Goal: Task Accomplishment & Management: Manage account settings

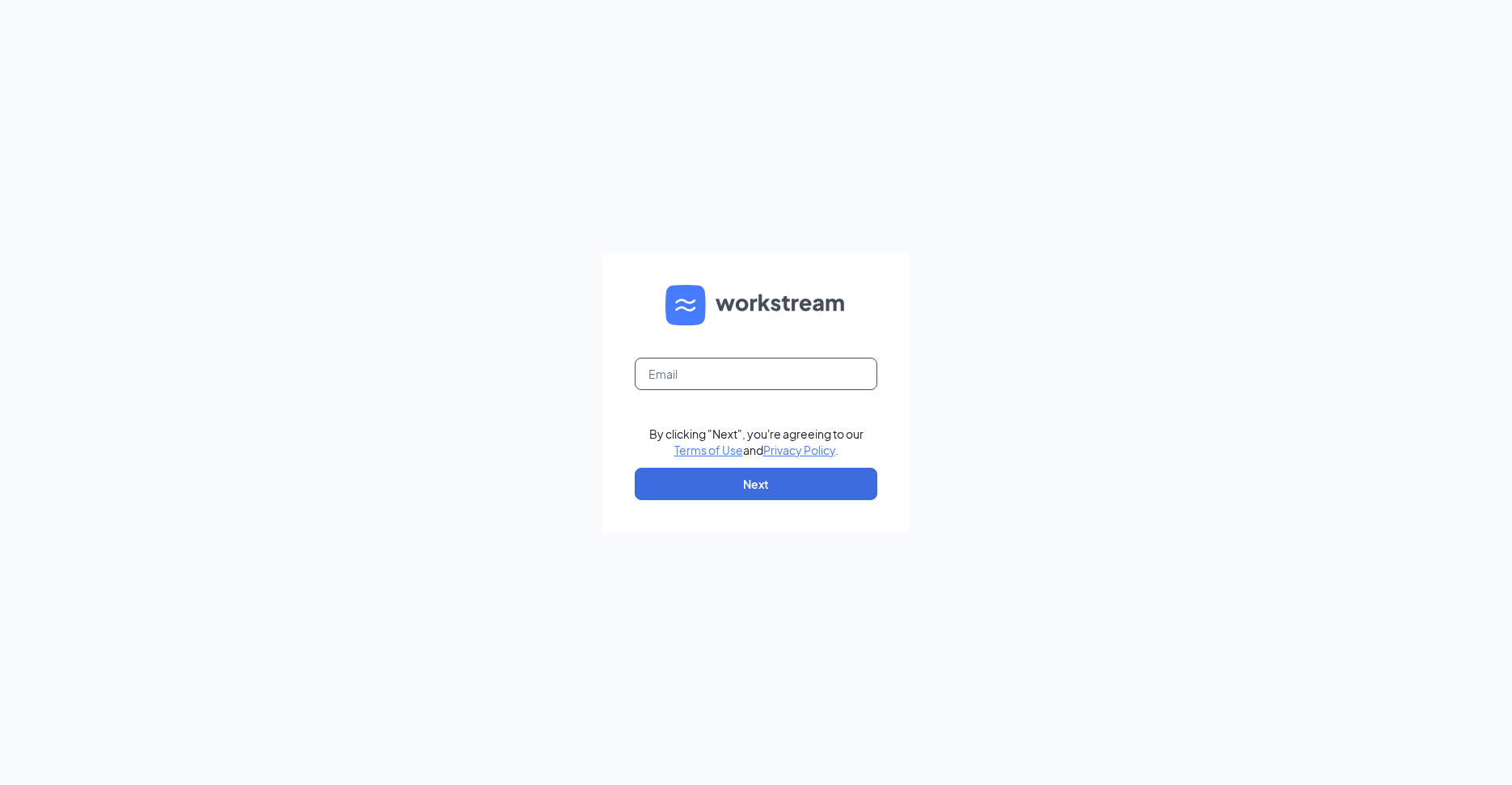
click at [791, 375] on input "text" at bounding box center [755, 374] width 242 height 33
paste input "jin.luey+123@workstream.is"
type input "jin.luey+123@workstream.is"
click at [795, 475] on button "Next" at bounding box center [755, 484] width 242 height 33
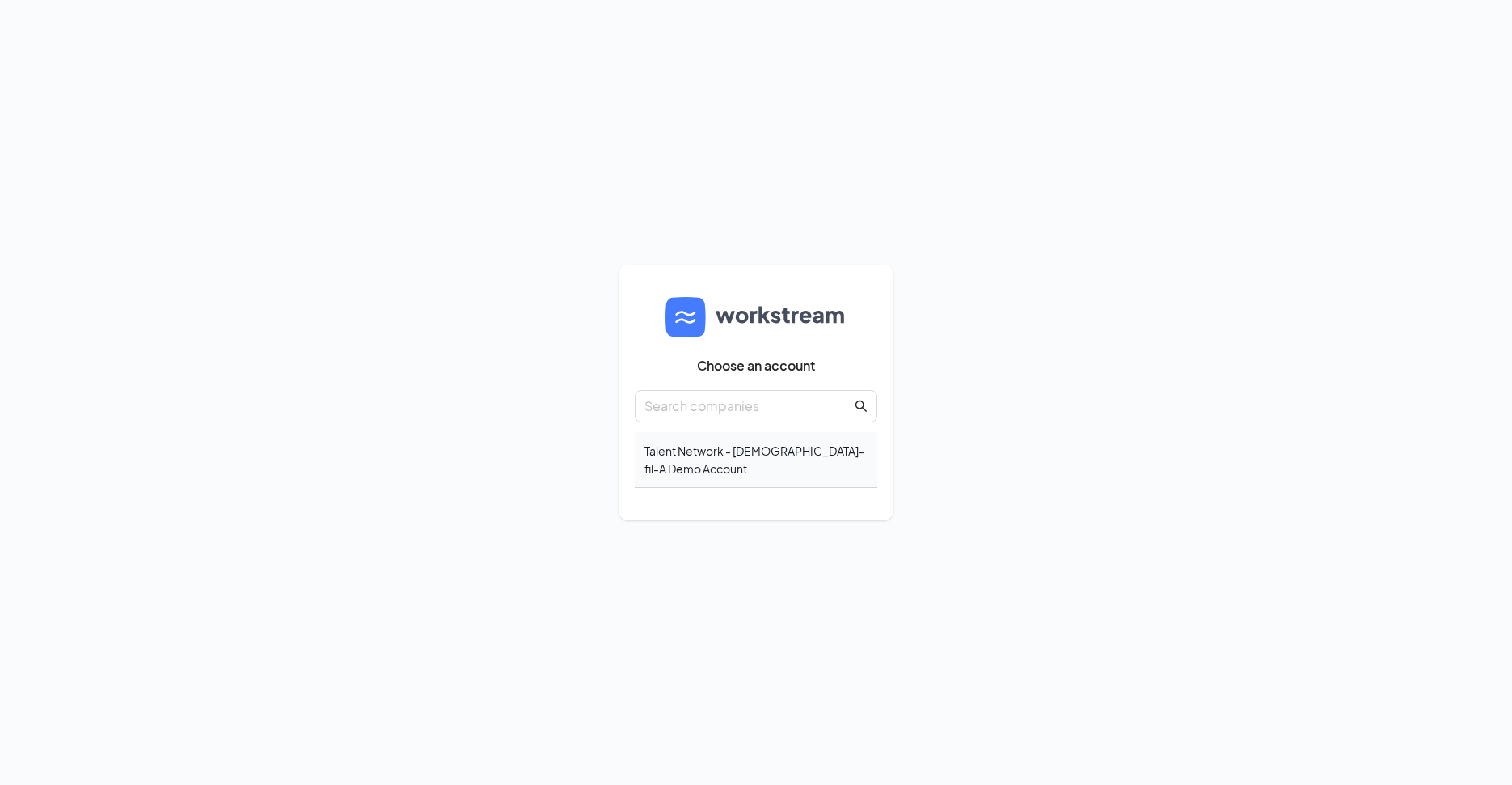
click at [734, 456] on div "Talent Network - [DEMOGRAPHIC_DATA]-fil-A Demo Account" at bounding box center [755, 459] width 242 height 55
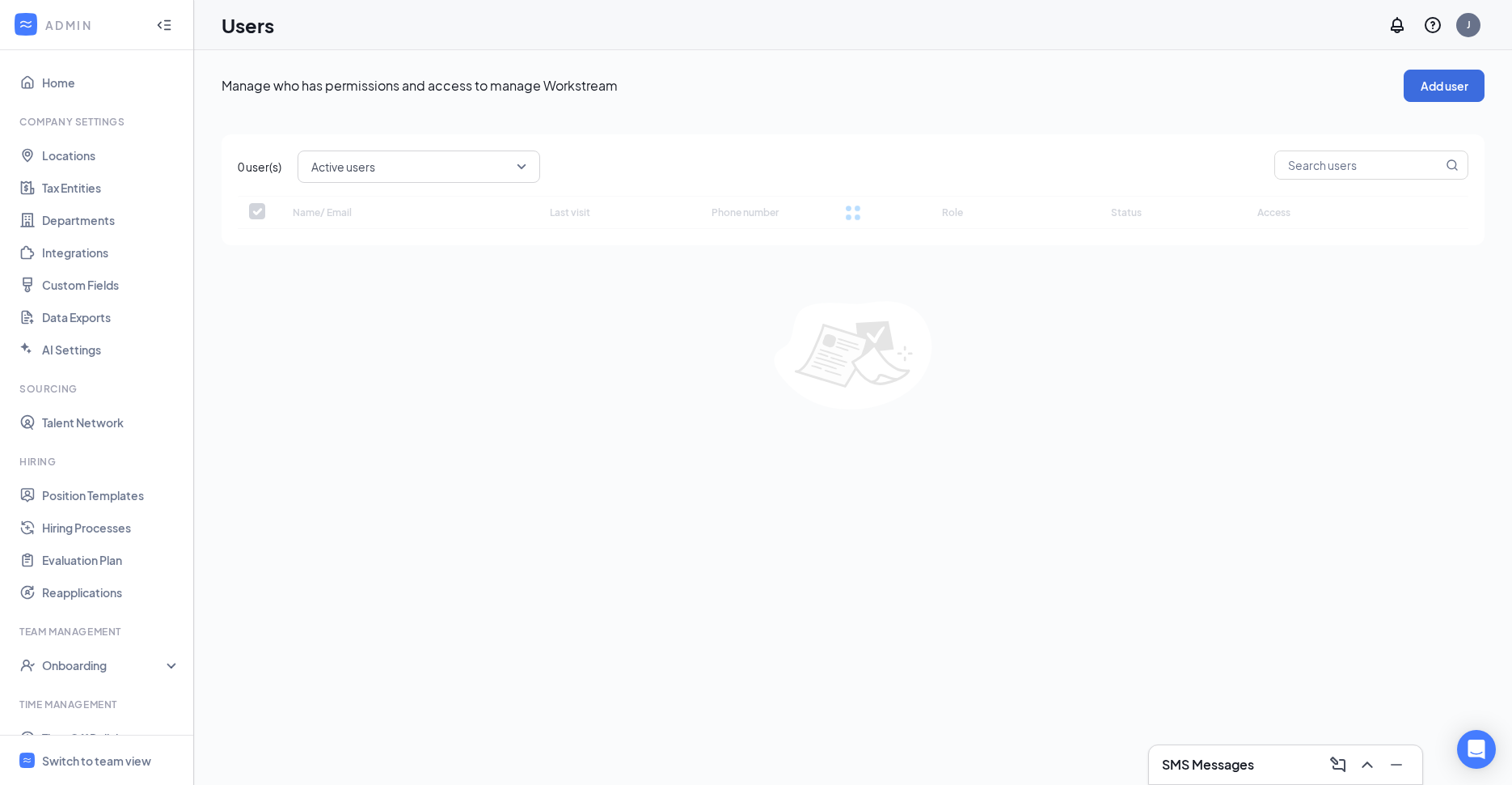
checkbox input "false"
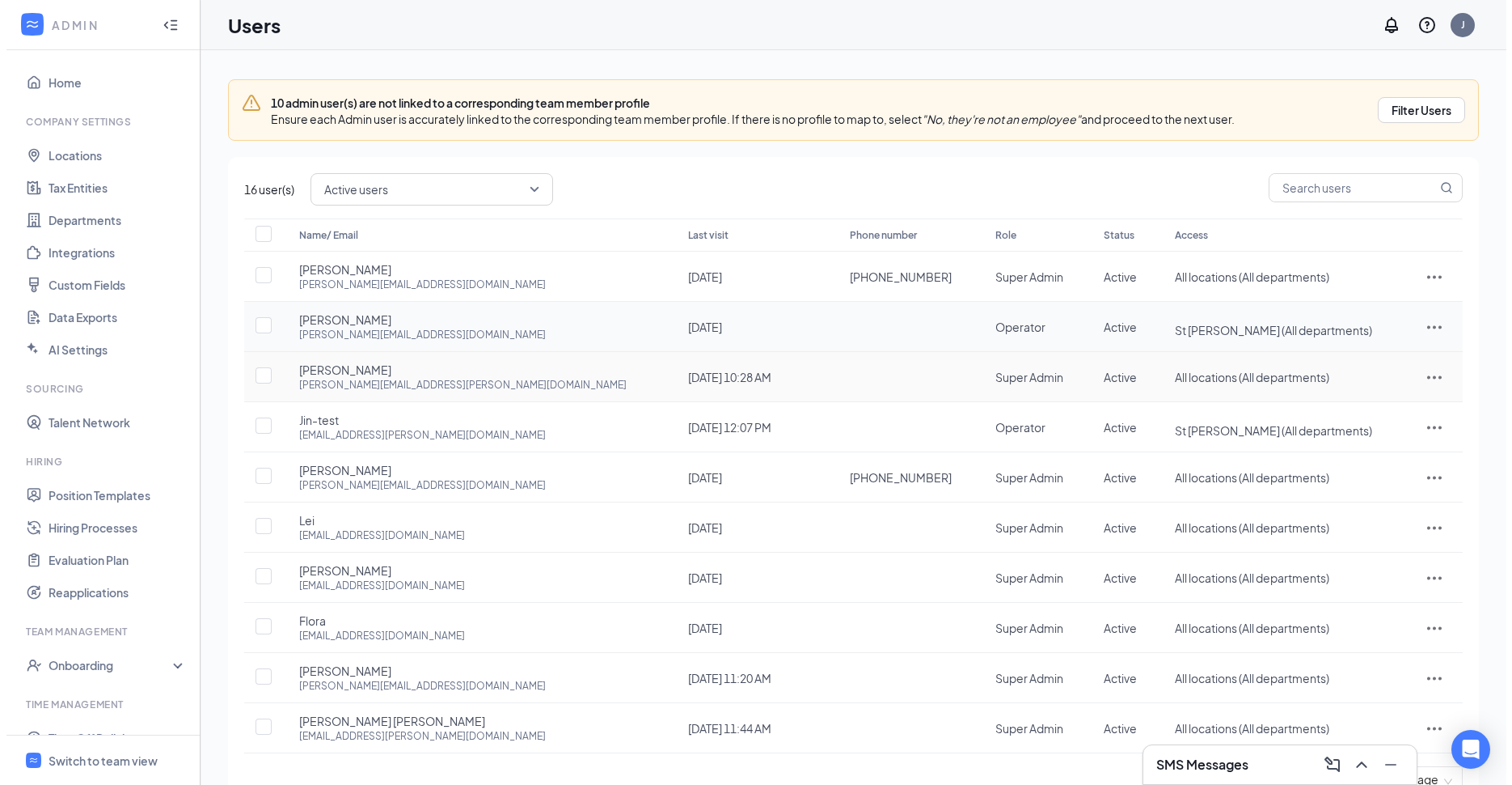
scroll to position [47, 0]
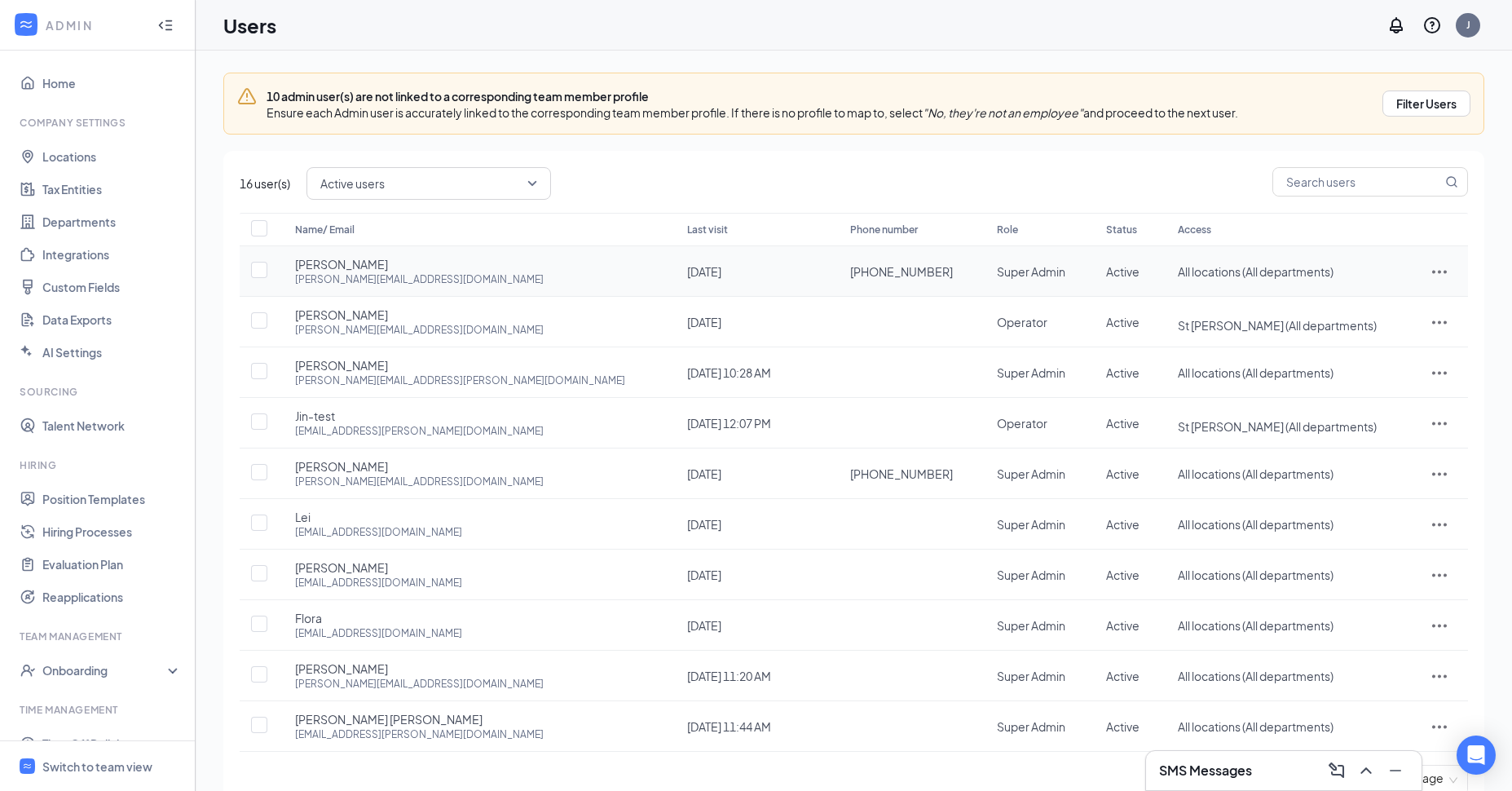
click at [1430, 280] on icon "ActionsIcon" at bounding box center [1440, 271] width 20 height 20
click at [1375, 312] on span "Edit user" at bounding box center [1375, 306] width 101 height 18
type input "(415) 516-8725"
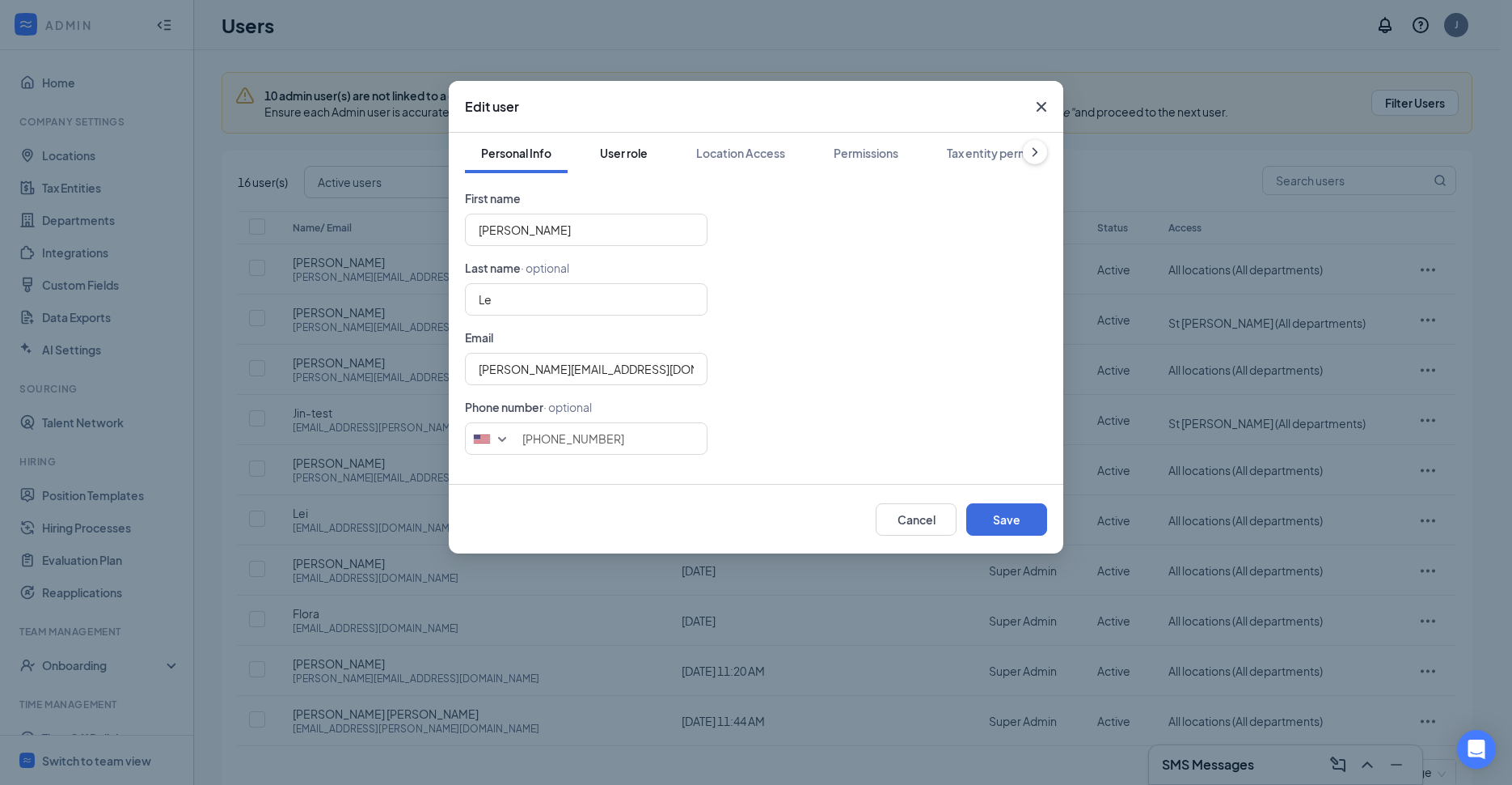
click at [640, 161] on button "User role" at bounding box center [624, 153] width 80 height 41
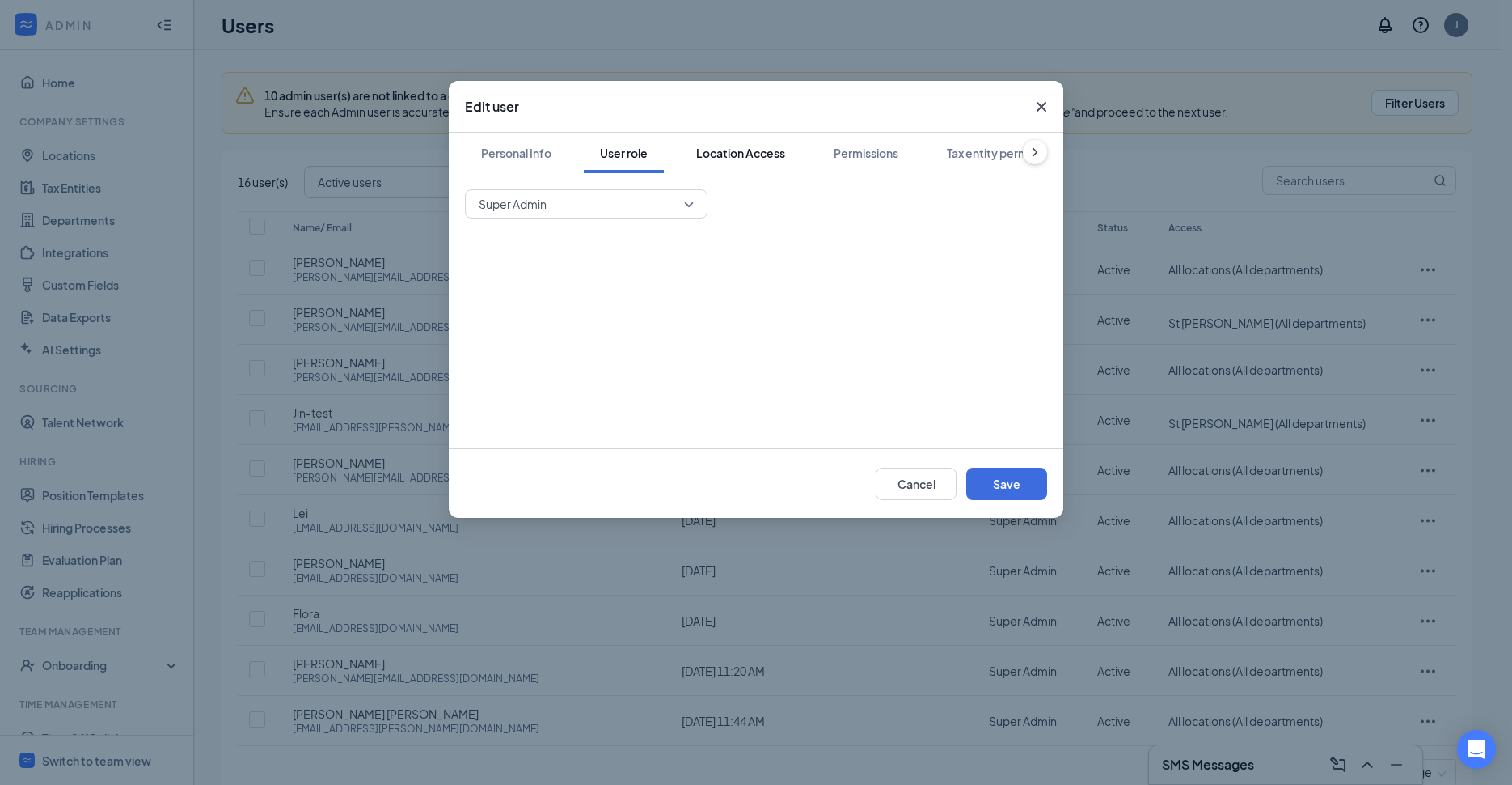
click at [741, 149] on div "Location Access" at bounding box center [741, 153] width 89 height 16
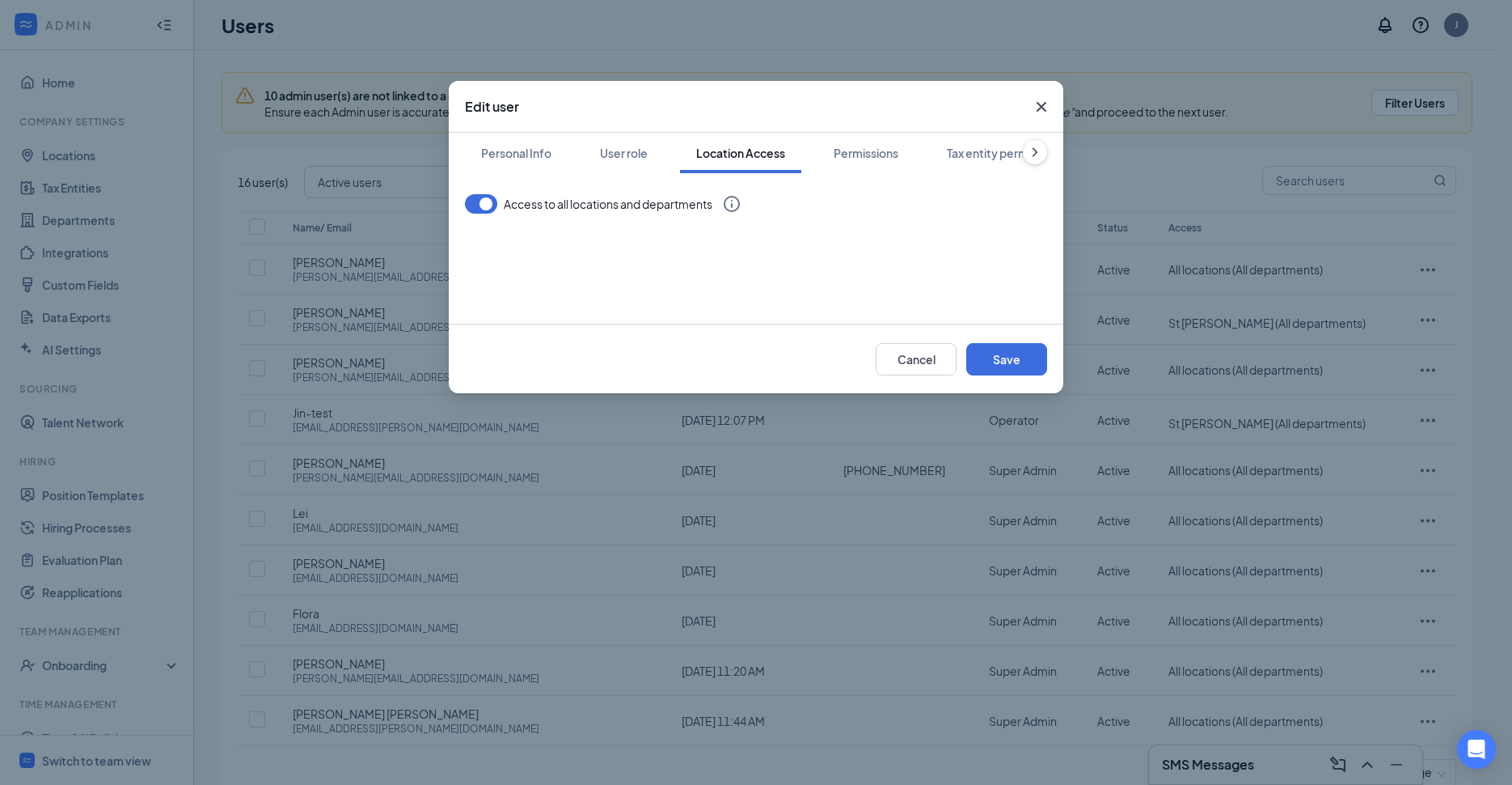
click at [489, 206] on button "button" at bounding box center [481, 204] width 33 height 20
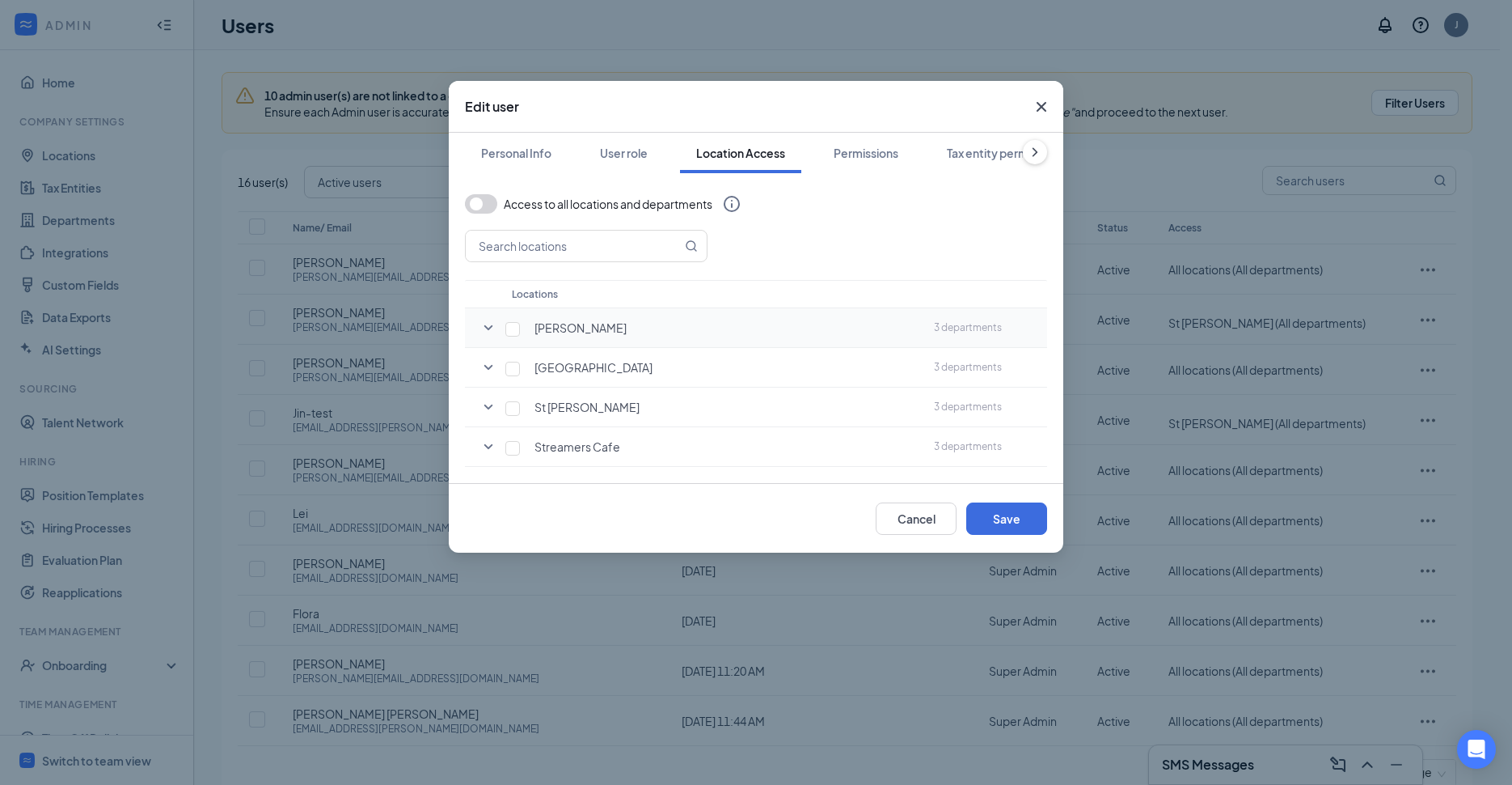
click at [494, 330] on icon "SmallChevronDown" at bounding box center [489, 328] width 20 height 20
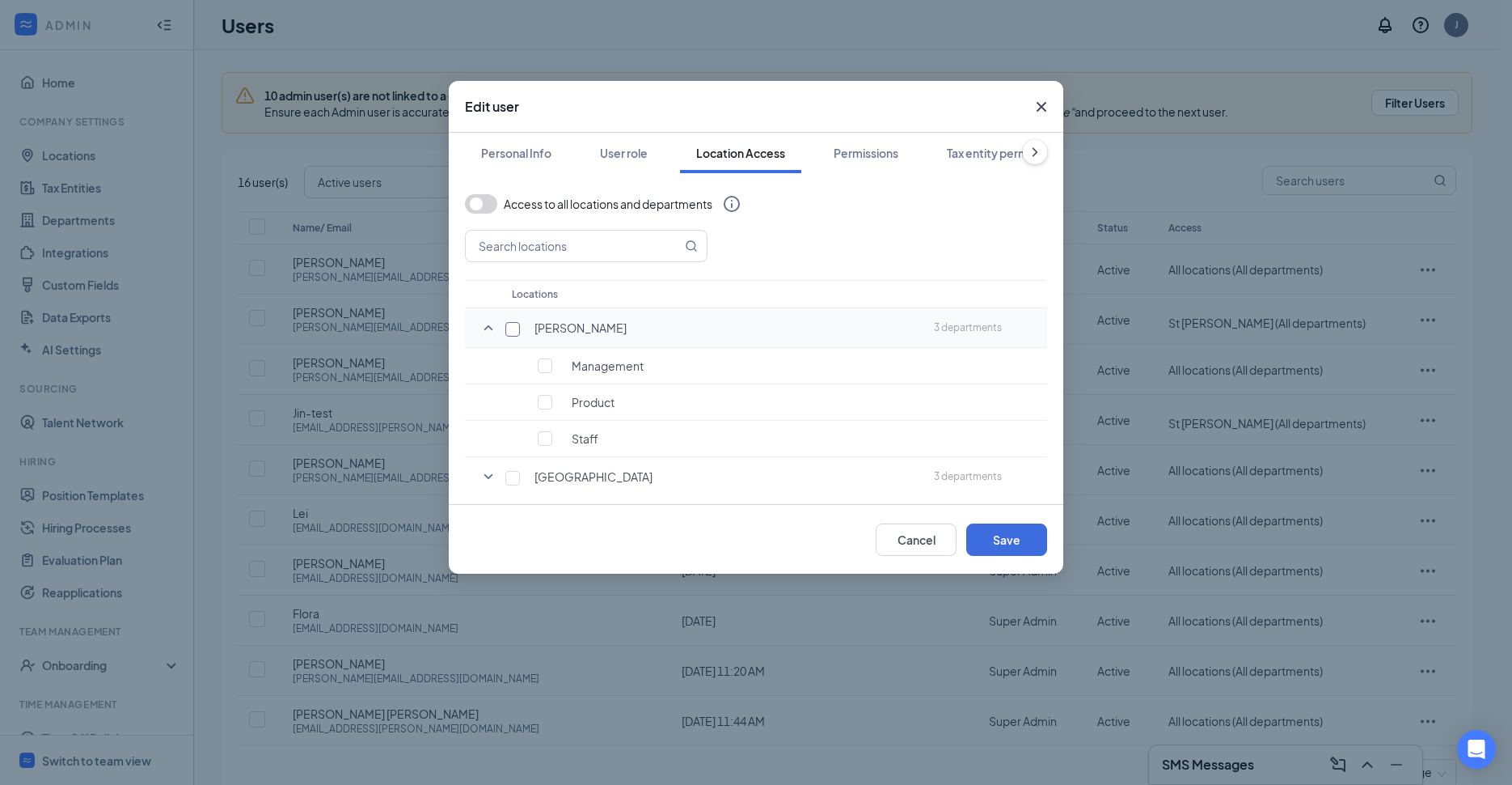
click at [514, 332] on input "checkbox" at bounding box center [513, 330] width 15 height 15
checkbox input "true"
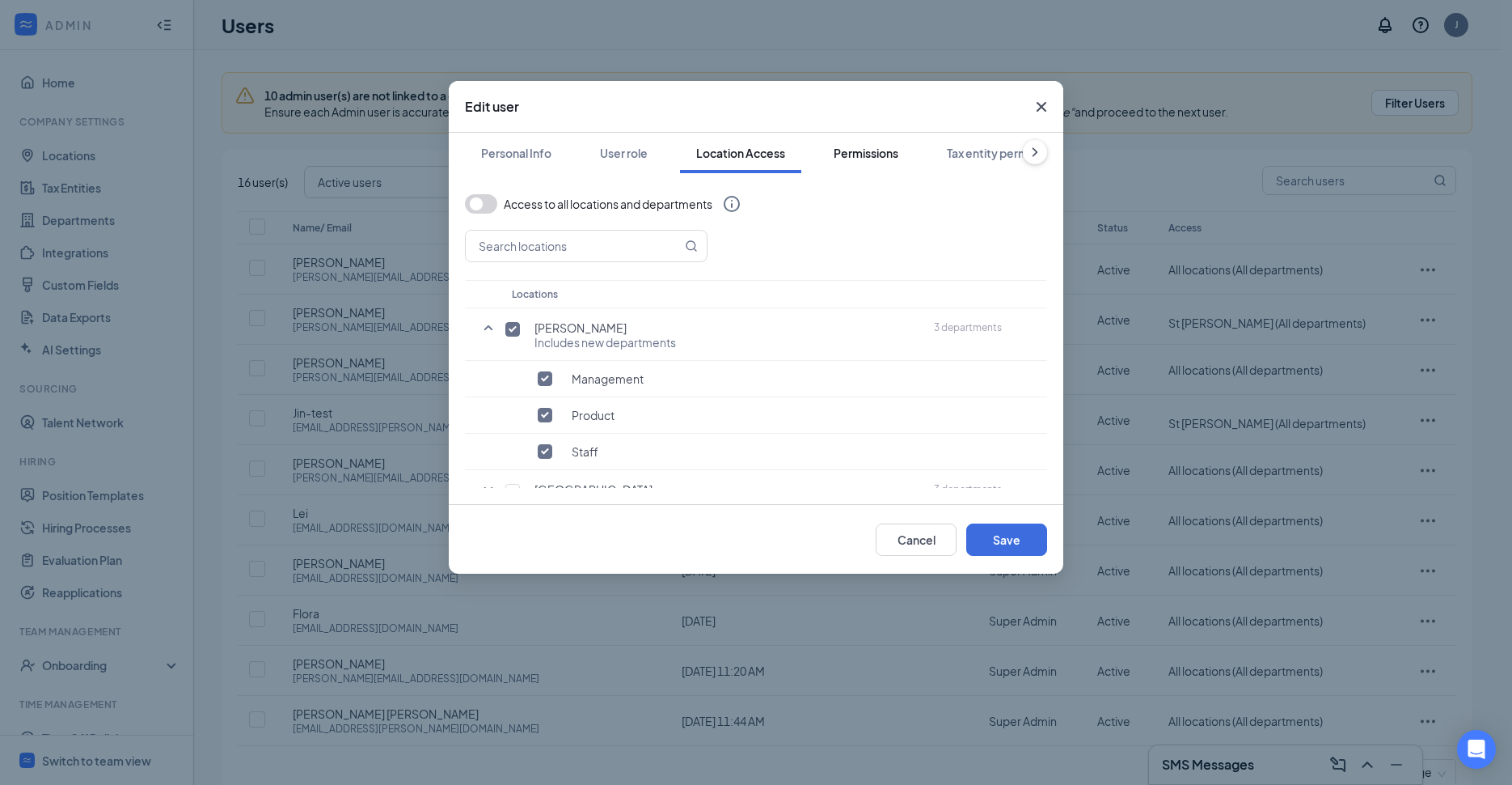
click at [858, 157] on div "Permissions" at bounding box center [865, 153] width 64 height 16
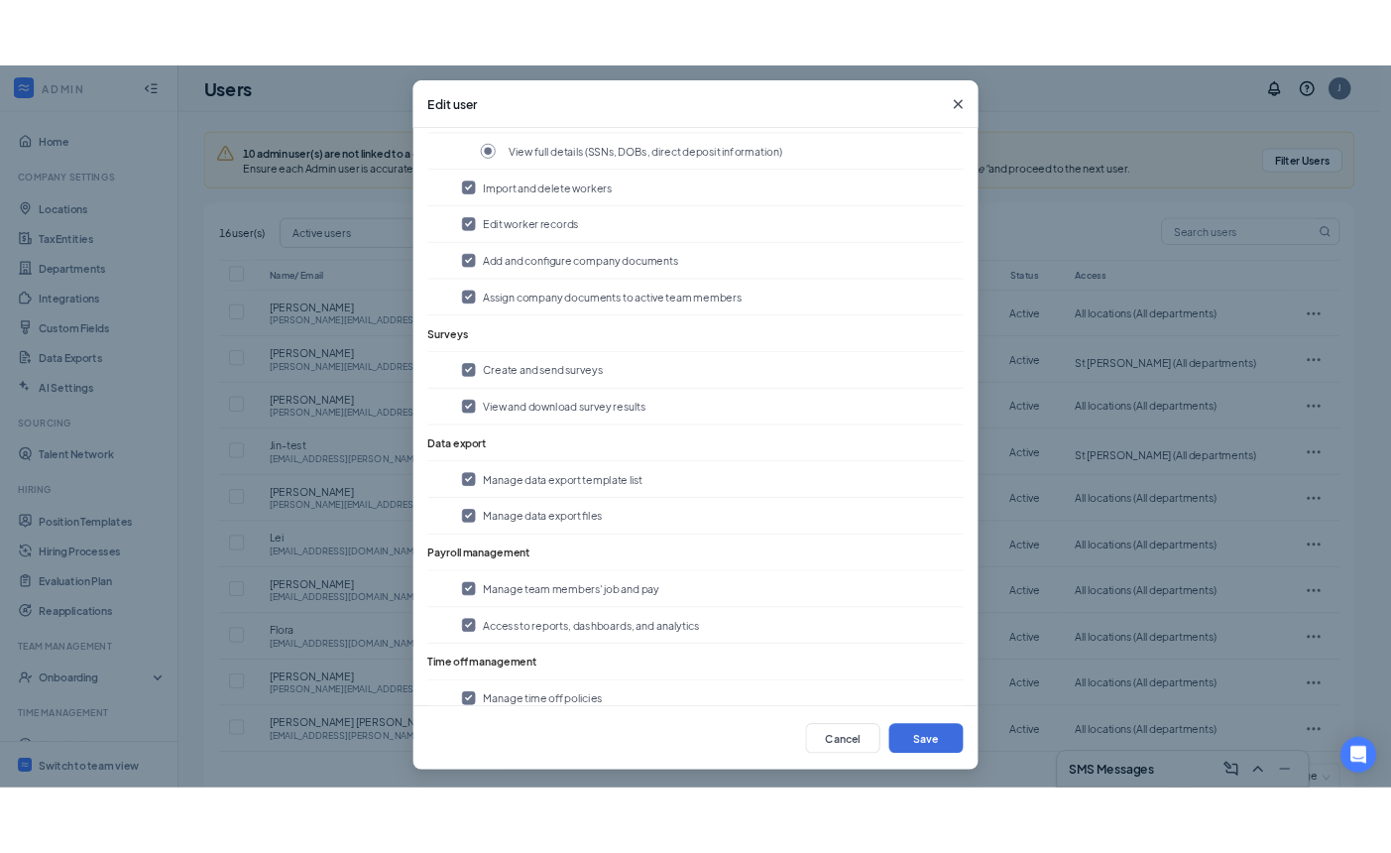
scroll to position [1921, 0]
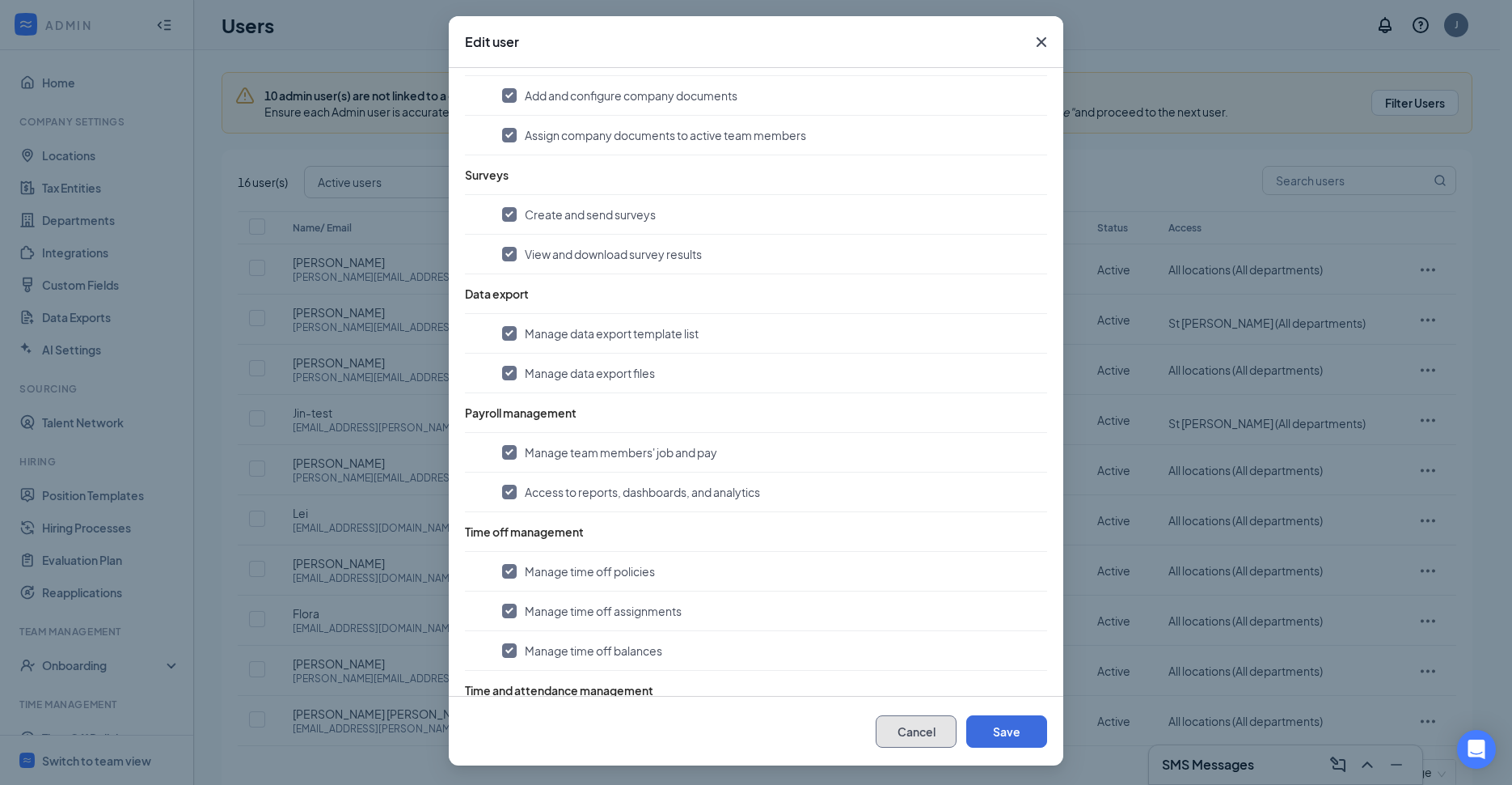
click at [892, 737] on button "Cancel" at bounding box center [916, 731] width 81 height 33
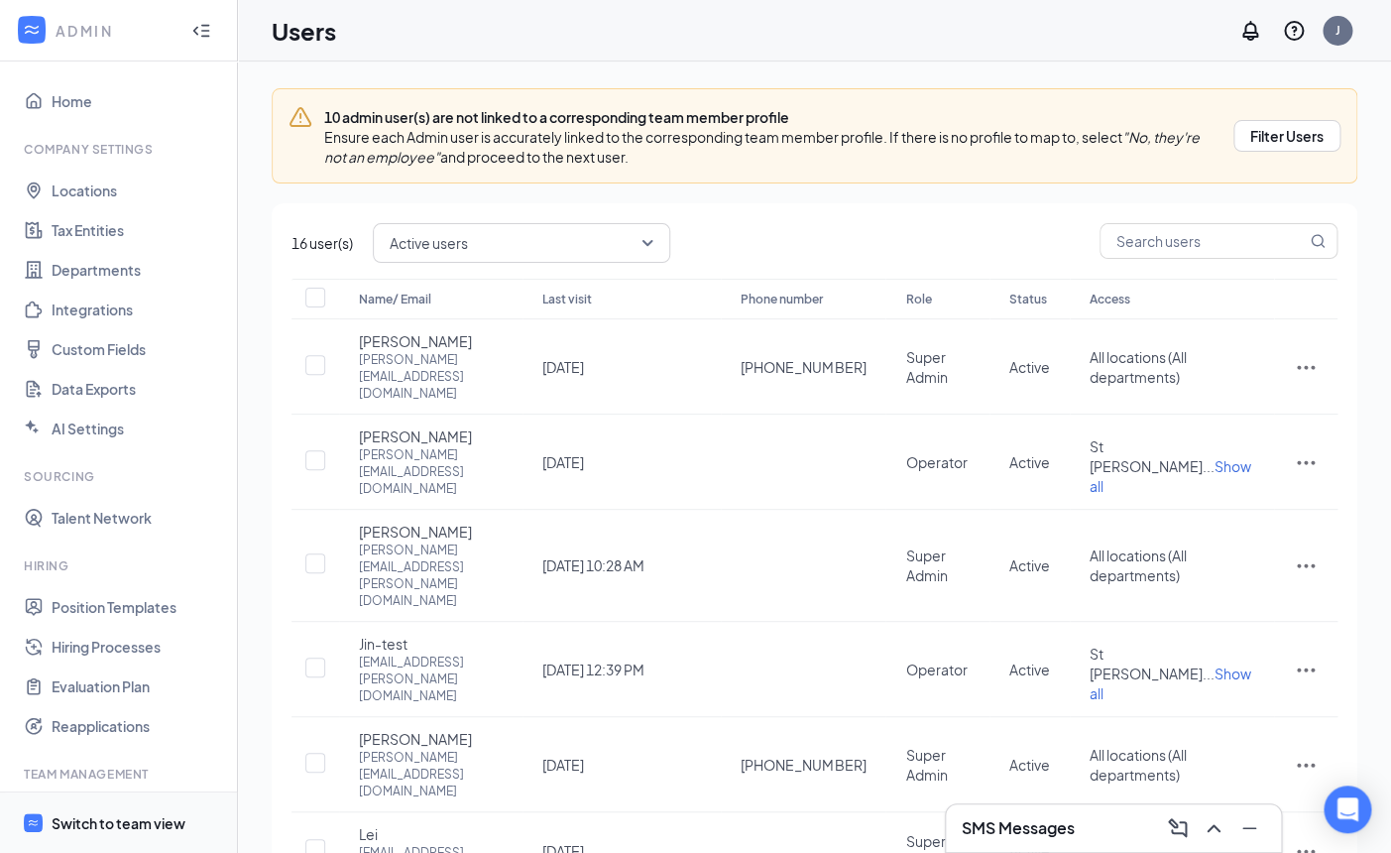
click at [95, 828] on div "Switch to team view" at bounding box center [119, 823] width 134 height 20
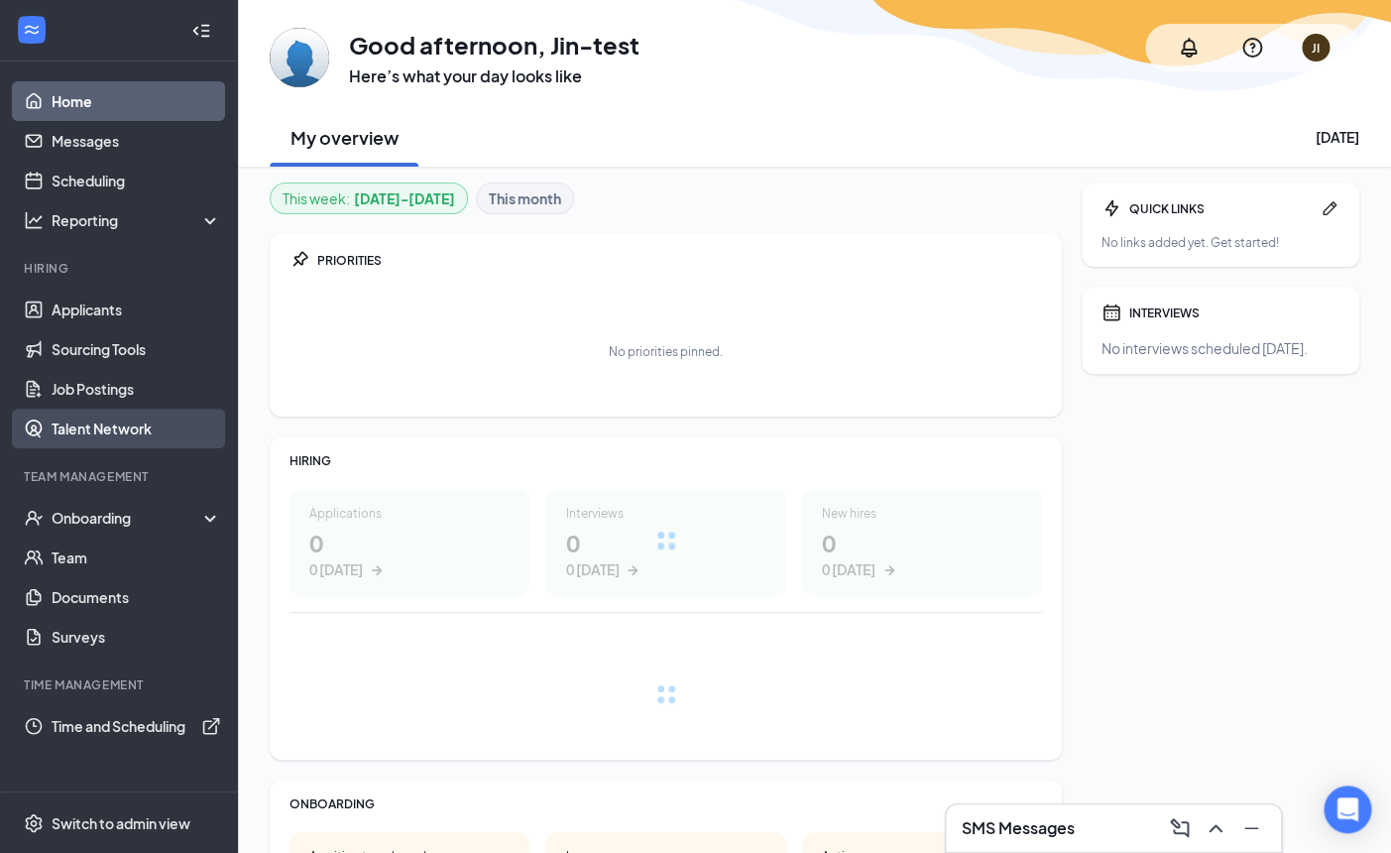
click at [104, 424] on link "Talent Network" at bounding box center [137, 428] width 170 height 40
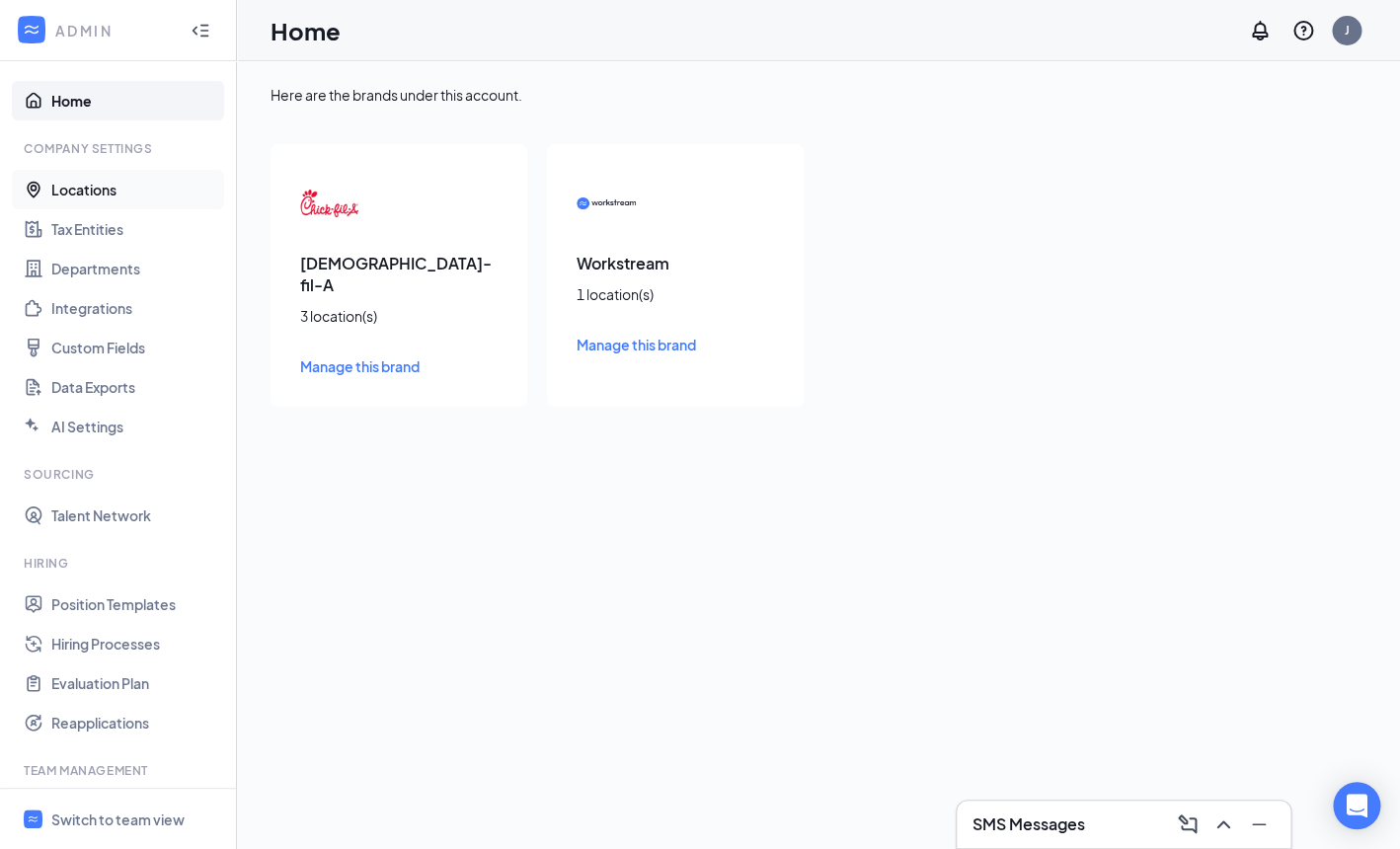
click at [92, 187] on link "Locations" at bounding box center [136, 190] width 169 height 40
click at [125, 812] on div "Switch to team view" at bounding box center [118, 819] width 133 height 20
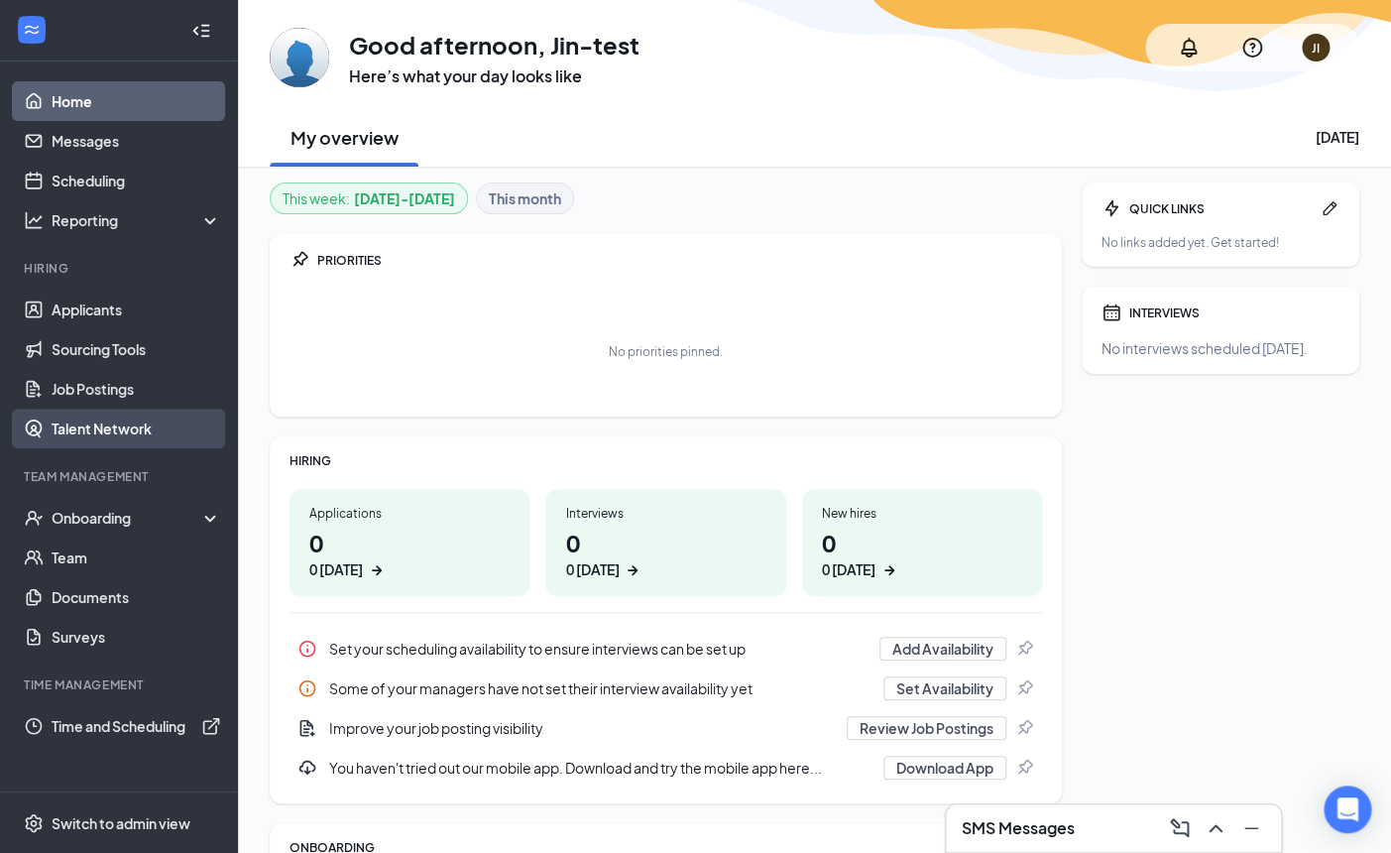
click at [151, 420] on link "Talent Network" at bounding box center [137, 428] width 170 height 40
